Goal: Information Seeking & Learning: Learn about a topic

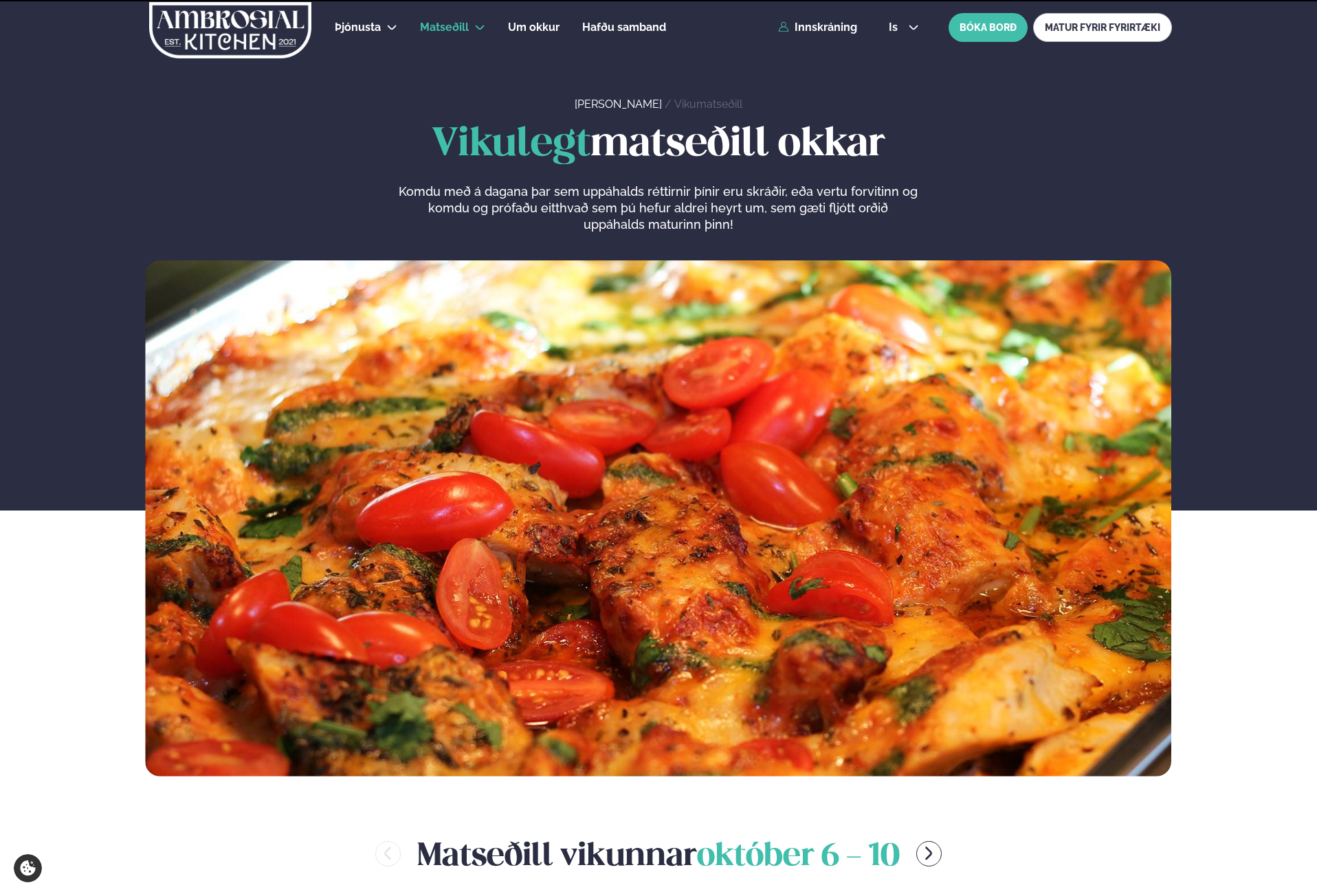
scroll to position [481, 0]
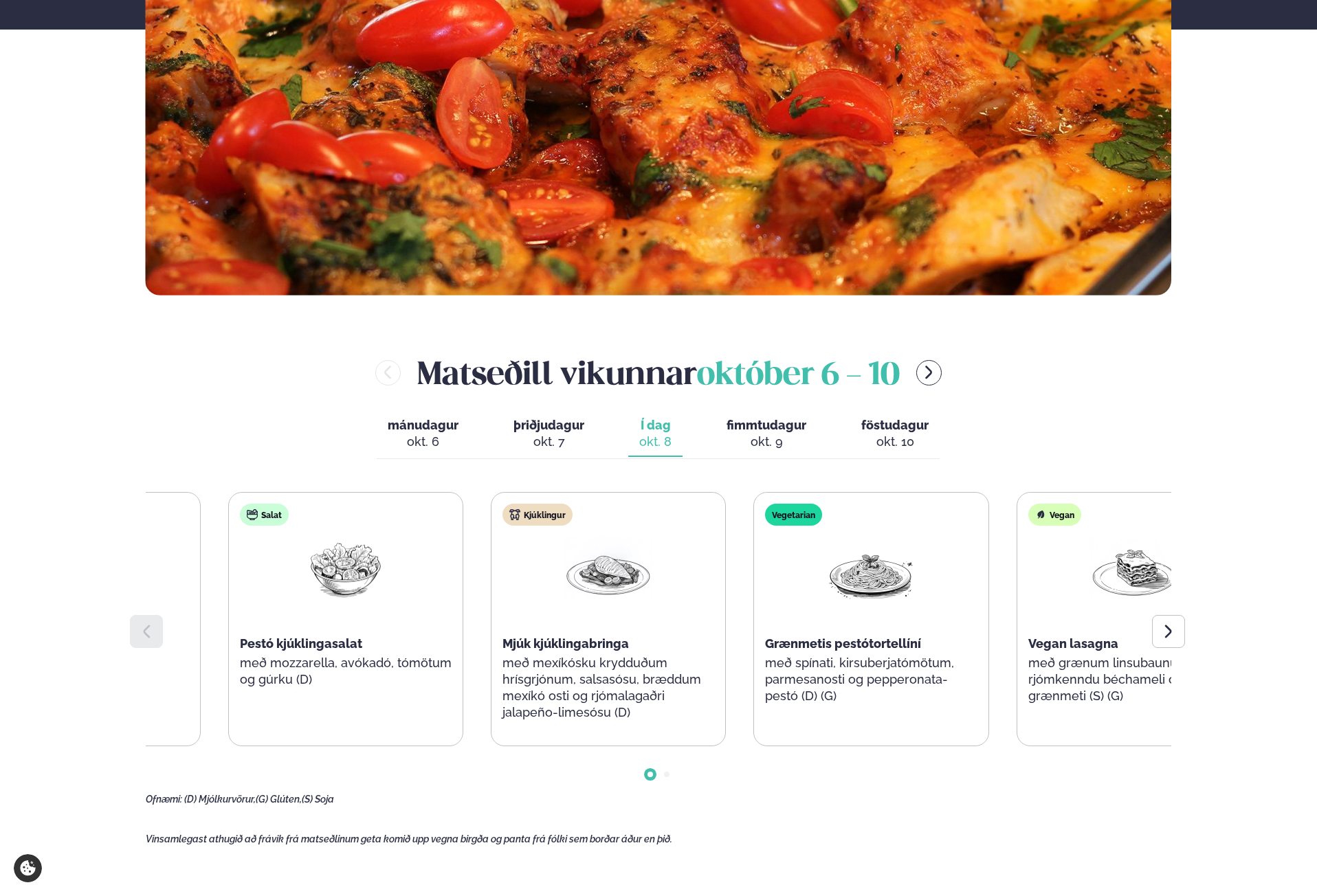
click at [743, 691] on div "Súpa Fennel og blaðlauks súpa Salat Pestó kjúklingasalat með mozzarella, avókad…" at bounding box center [478, 619] width 1023 height 254
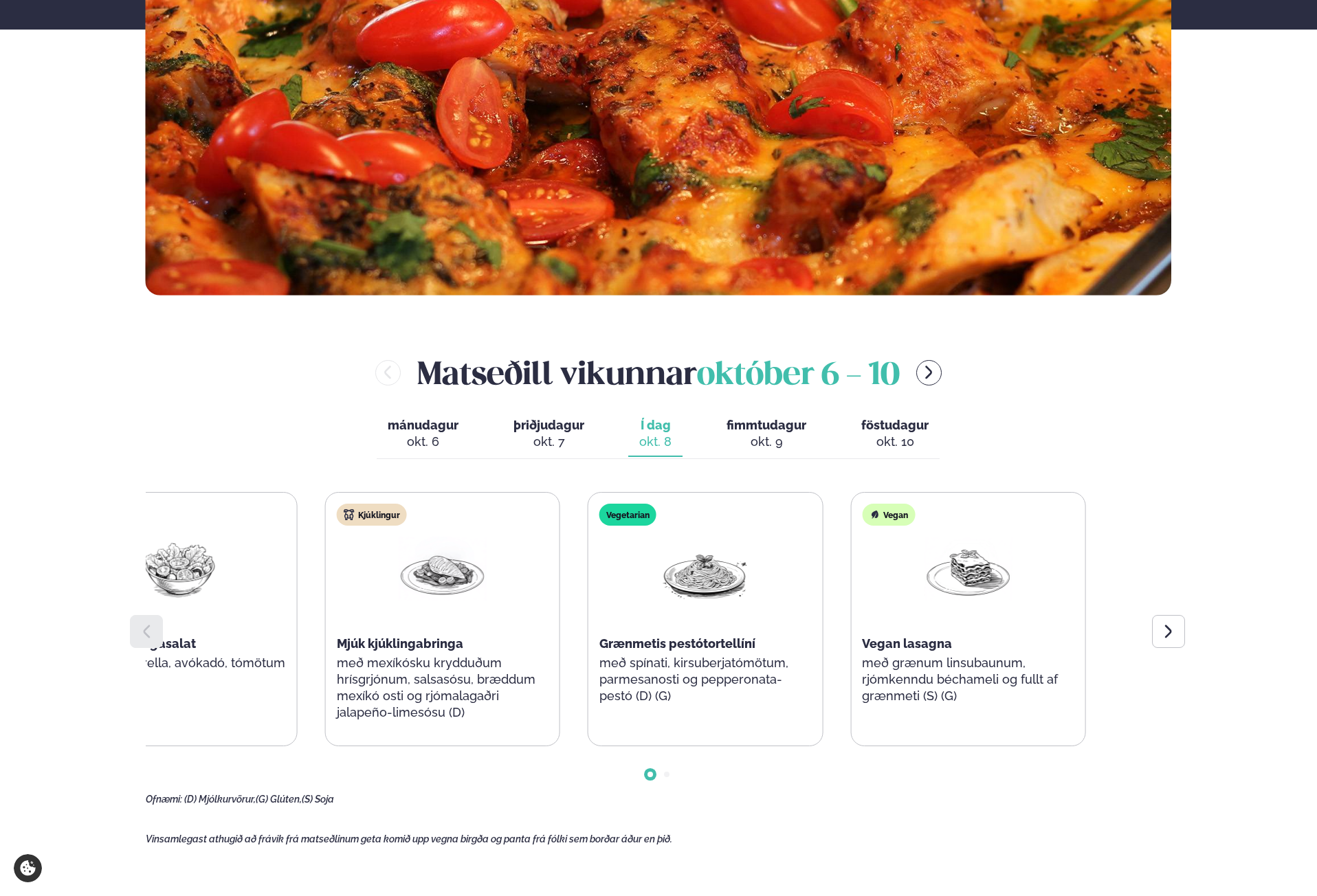
click at [281, 669] on div "Súpa Fennel og blaðlauks súpa Salat Pestó kjúklingasalat með mozzarella, avókad…" at bounding box center [311, 619] width 1023 height 254
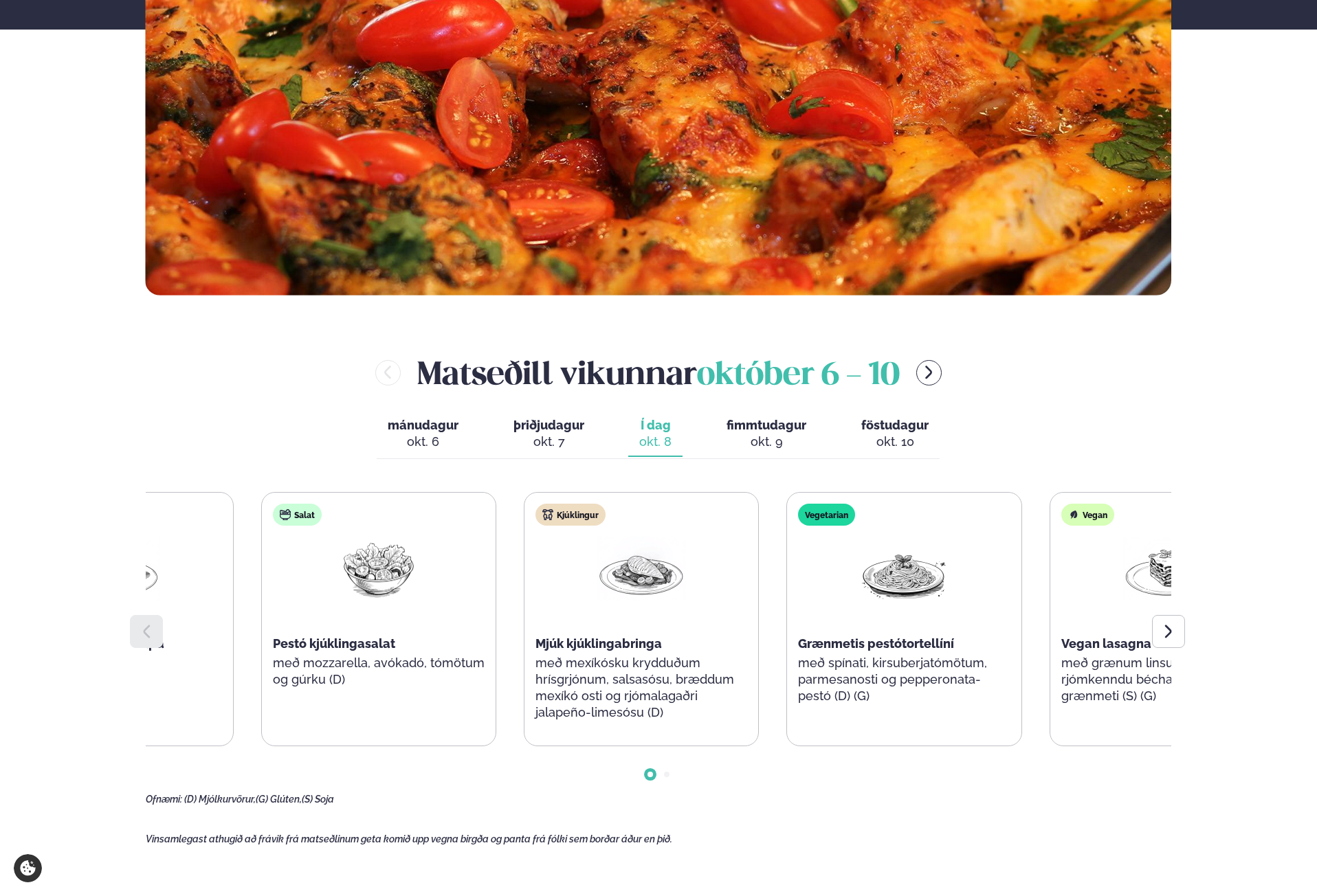
click at [702, 749] on div "Súpa Fennel og blaðlauks súpa Salat Pestó kjúklingasalat með mozzarella, avókad…" at bounding box center [659, 648] width 1026 height 313
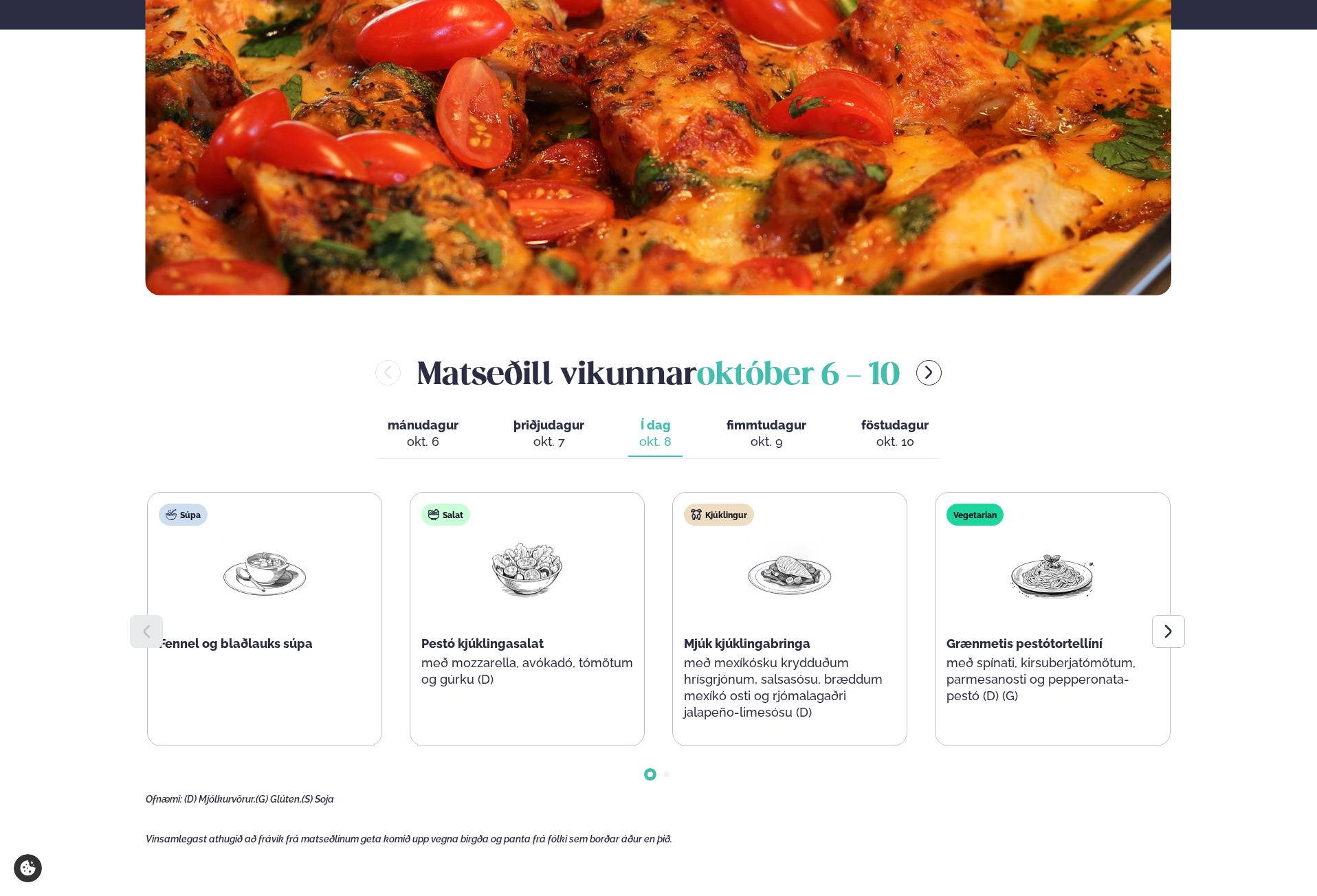
click at [669, 778] on div at bounding box center [659, 763] width 1026 height 34
click at [651, 779] on div at bounding box center [659, 763] width 1026 height 34
click at [667, 771] on div at bounding box center [659, 763] width 1026 height 34
click at [667, 774] on span "Go to slide 2" at bounding box center [667, 775] width 6 height 6
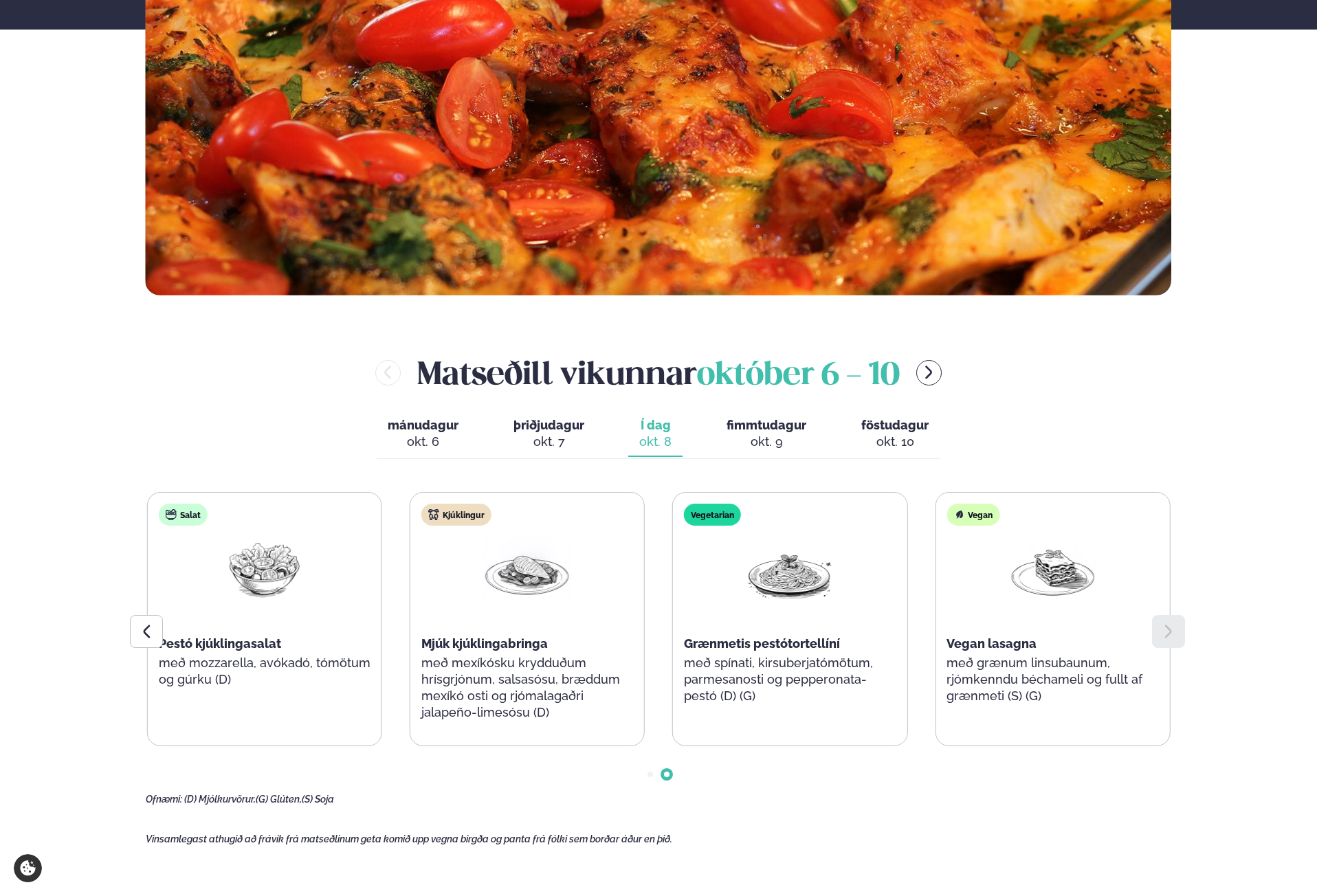
click at [651, 772] on span "Go to slide 1" at bounding box center [651, 775] width 6 height 6
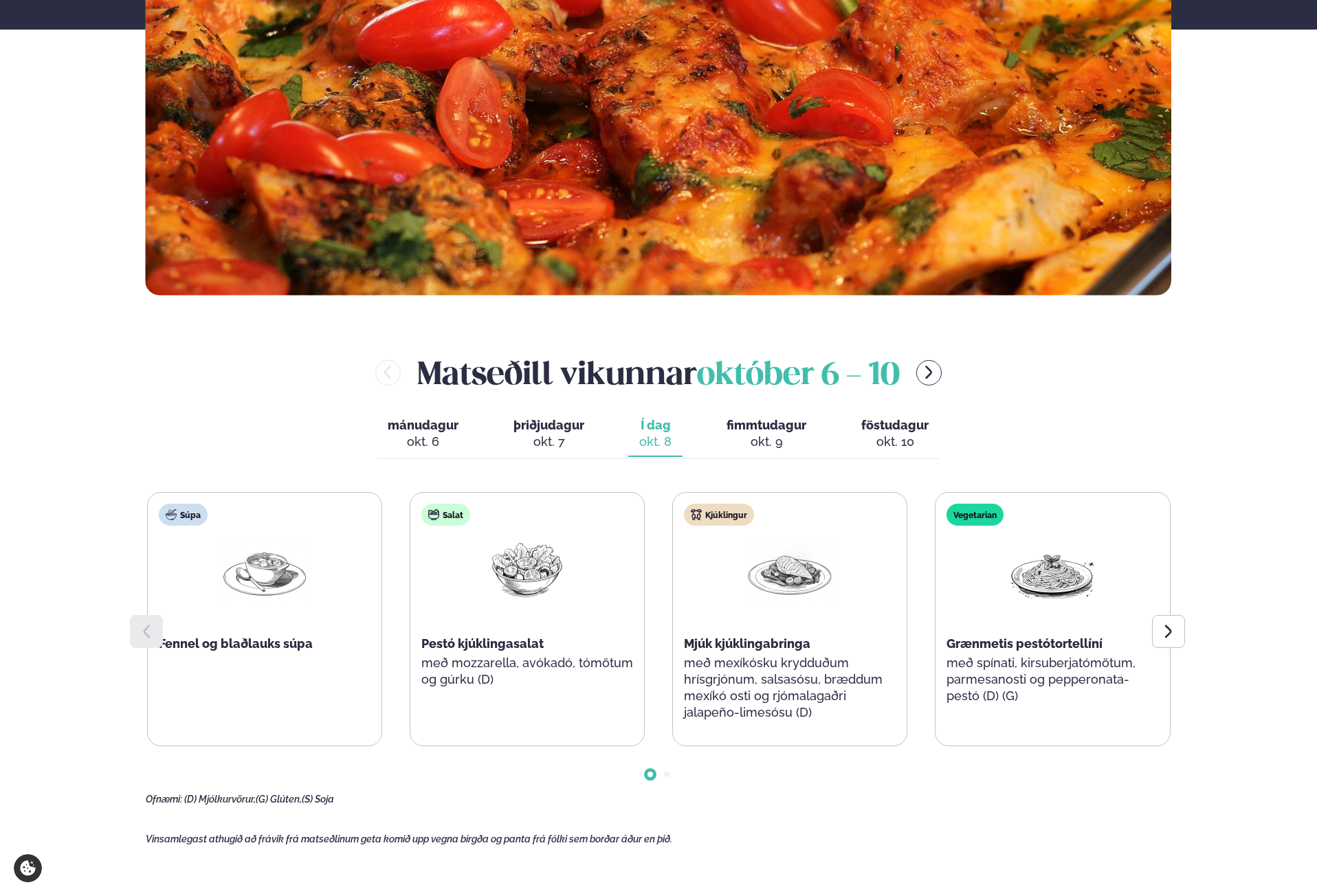
click at [596, 772] on div at bounding box center [659, 763] width 1026 height 34
